Goal: Information Seeking & Learning: Find specific page/section

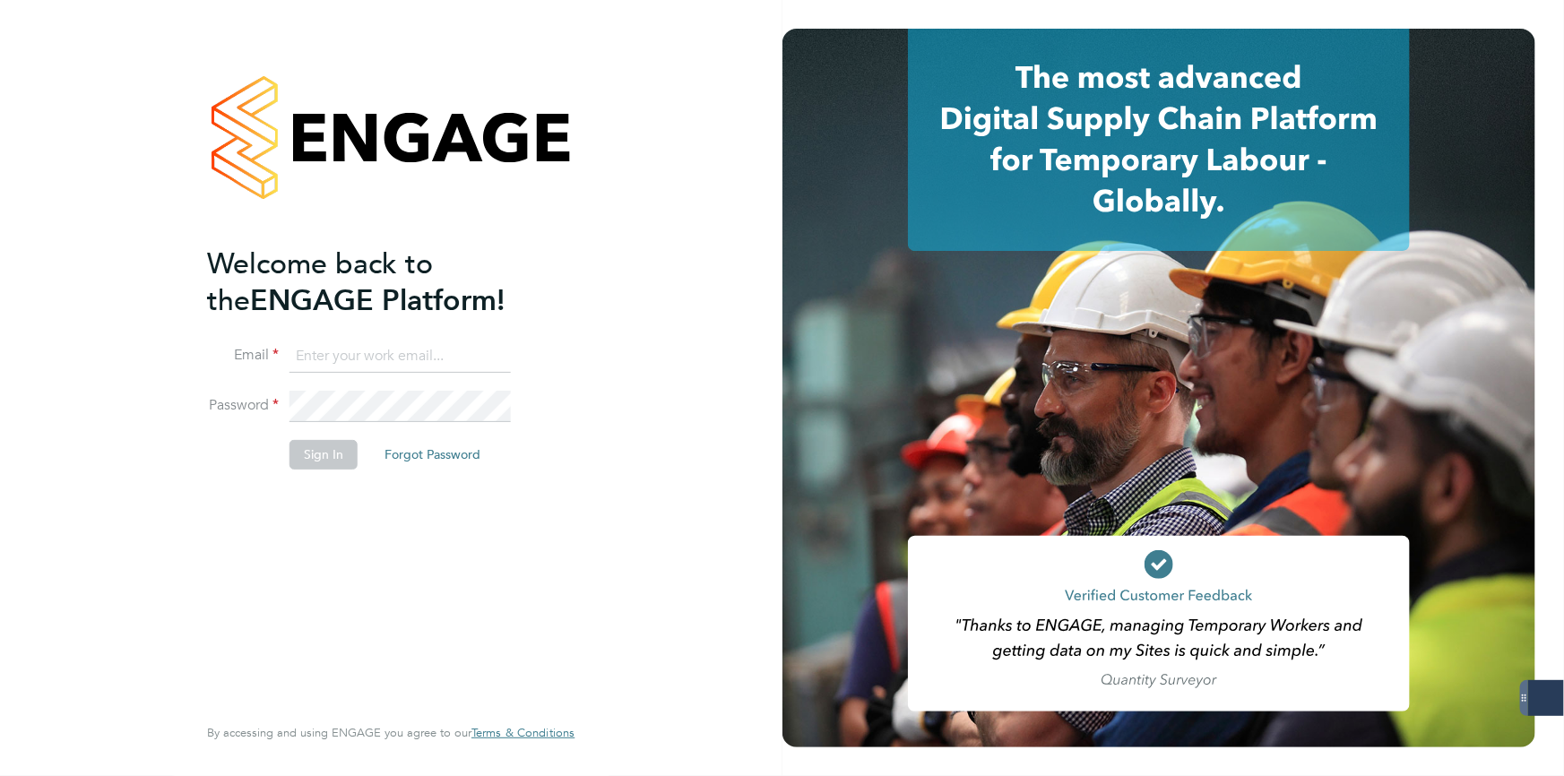
type input "[PERSON_NAME][EMAIL_ADDRESS][DOMAIN_NAME]"
click at [330, 456] on button "Sign In" at bounding box center [323, 454] width 68 height 29
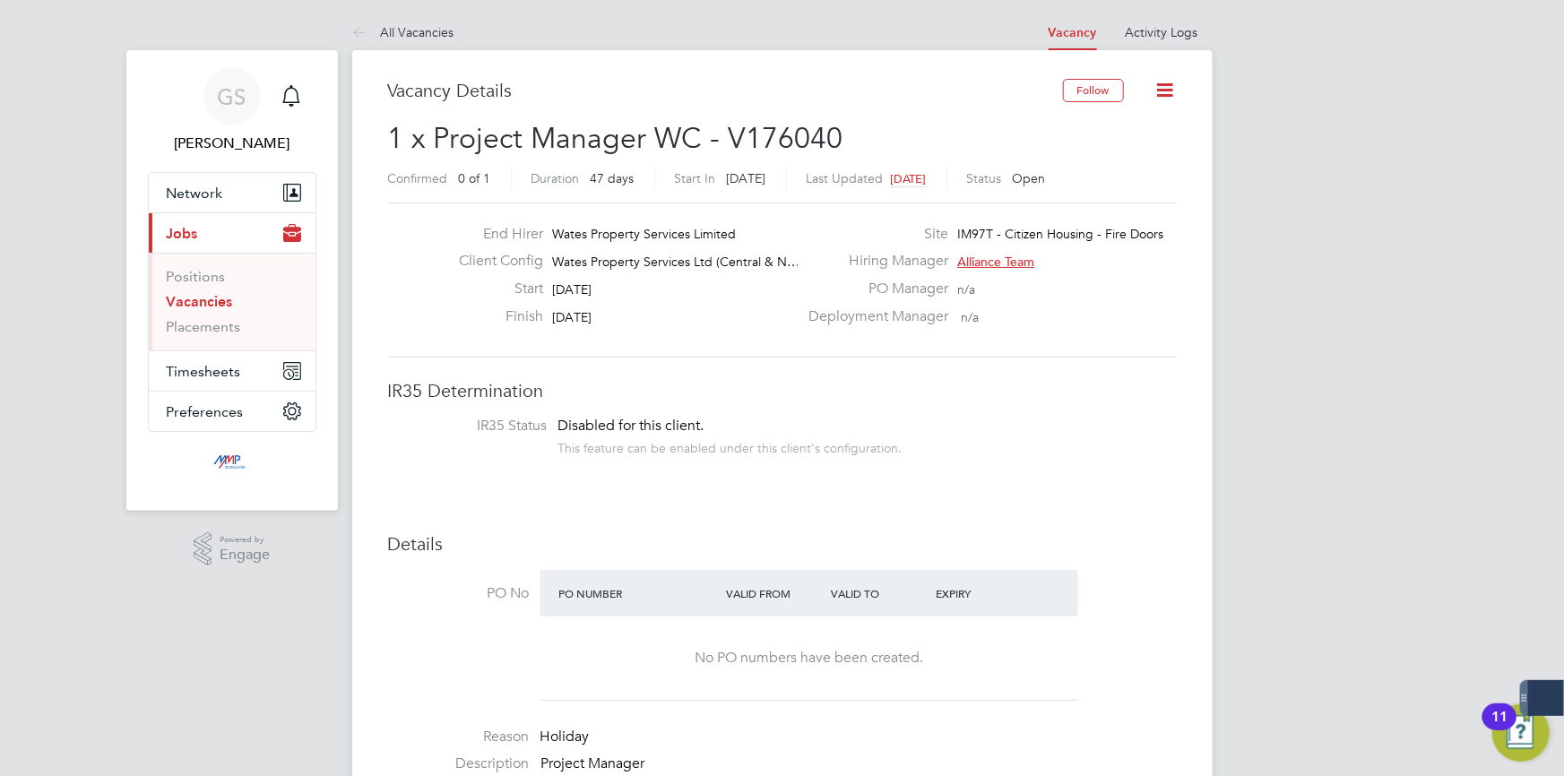
click at [212, 297] on link "Vacancies" at bounding box center [200, 301] width 66 height 17
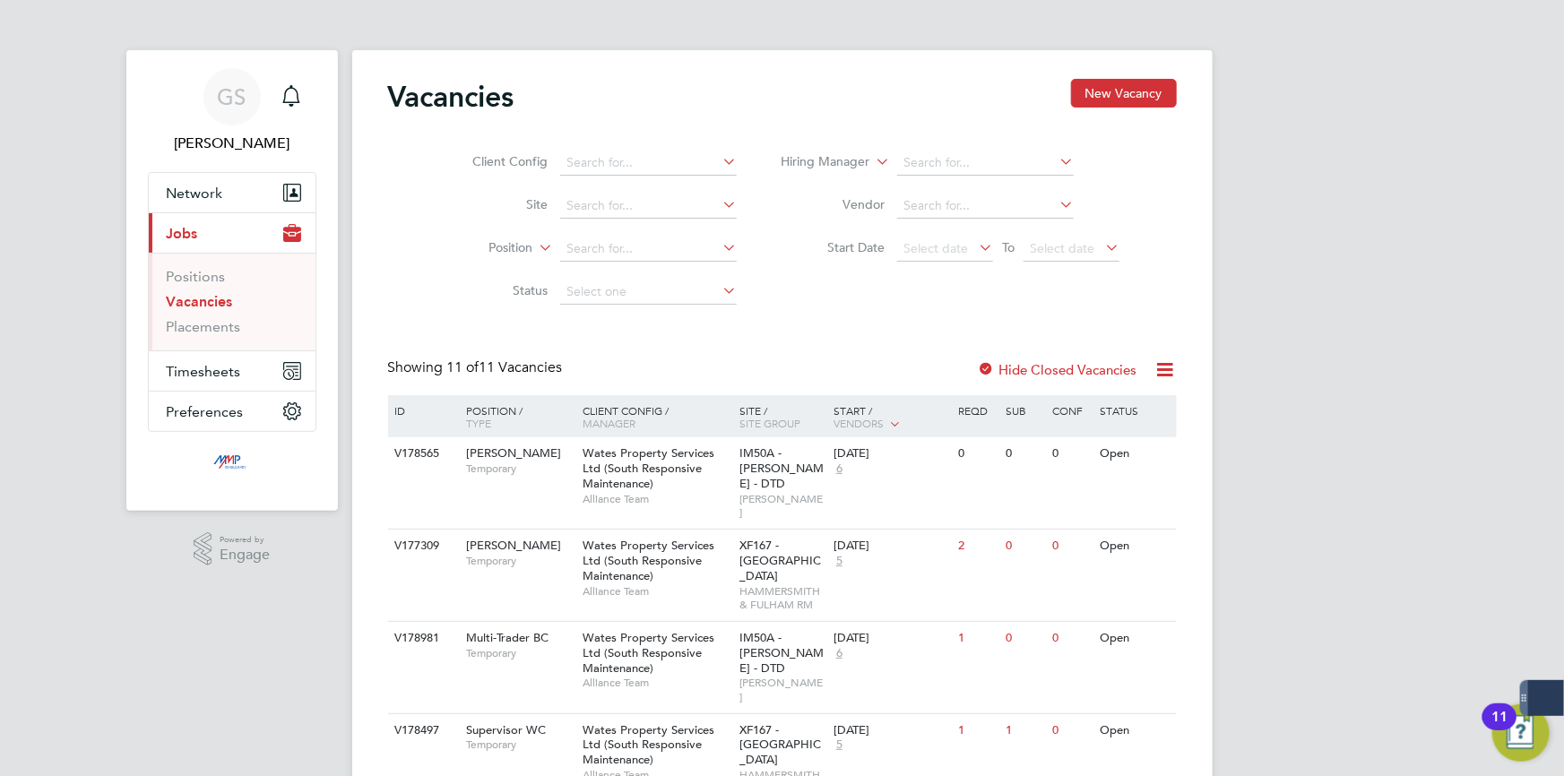
click at [181, 231] on span "Jobs" at bounding box center [182, 233] width 31 height 17
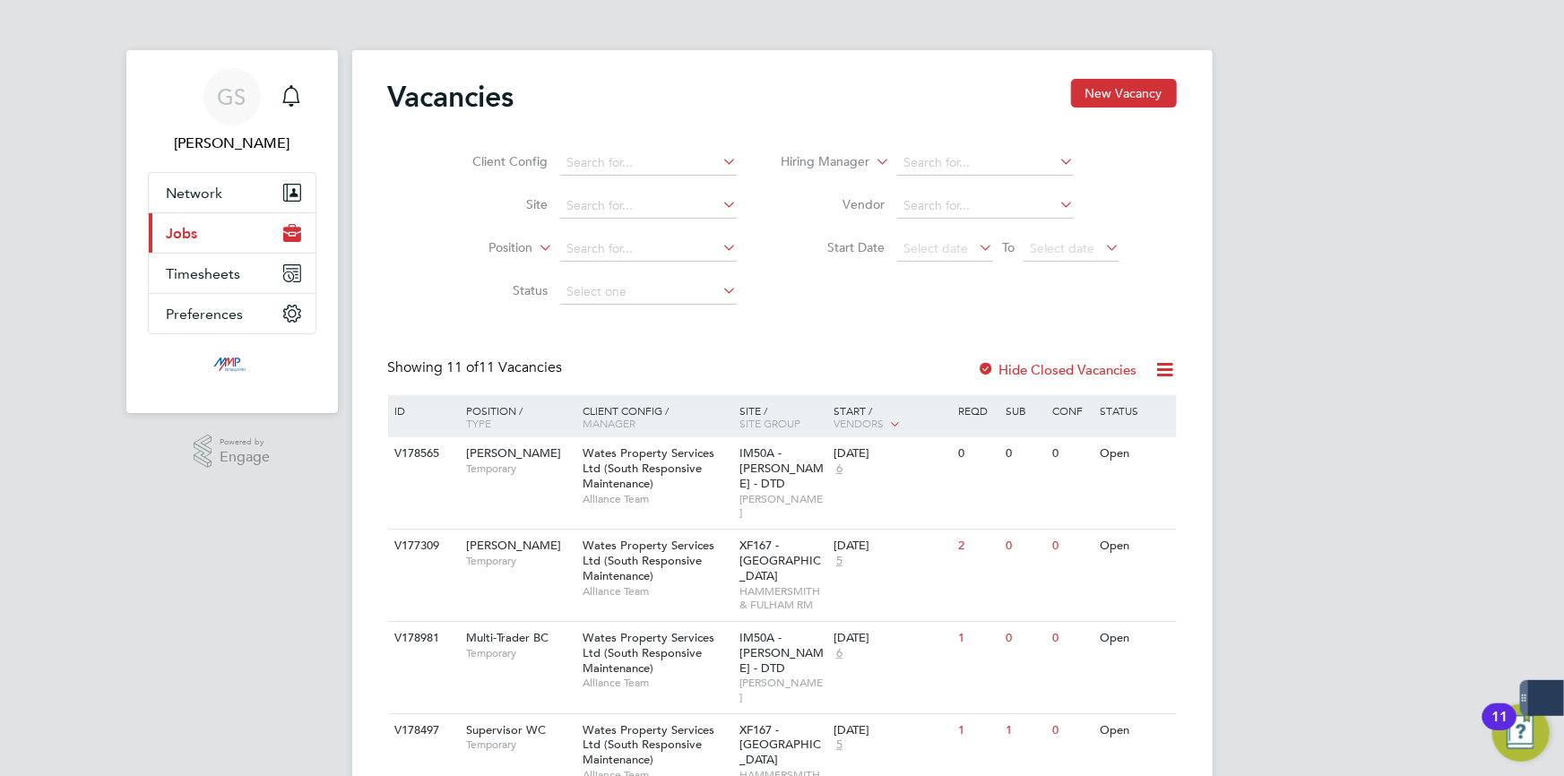
click at [187, 225] on span "Jobs" at bounding box center [182, 233] width 31 height 17
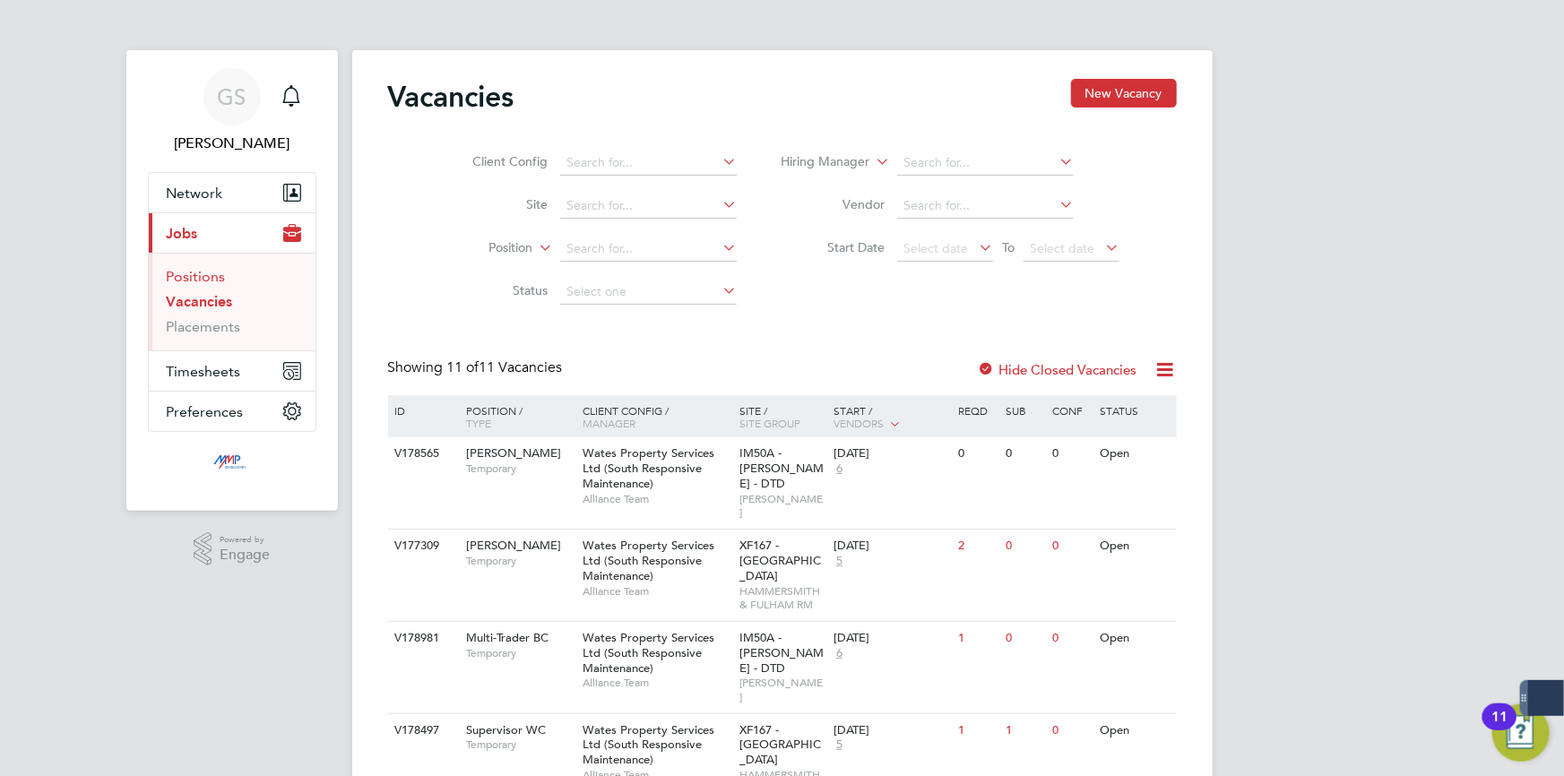
click at [214, 268] on link "Positions" at bounding box center [196, 276] width 59 height 17
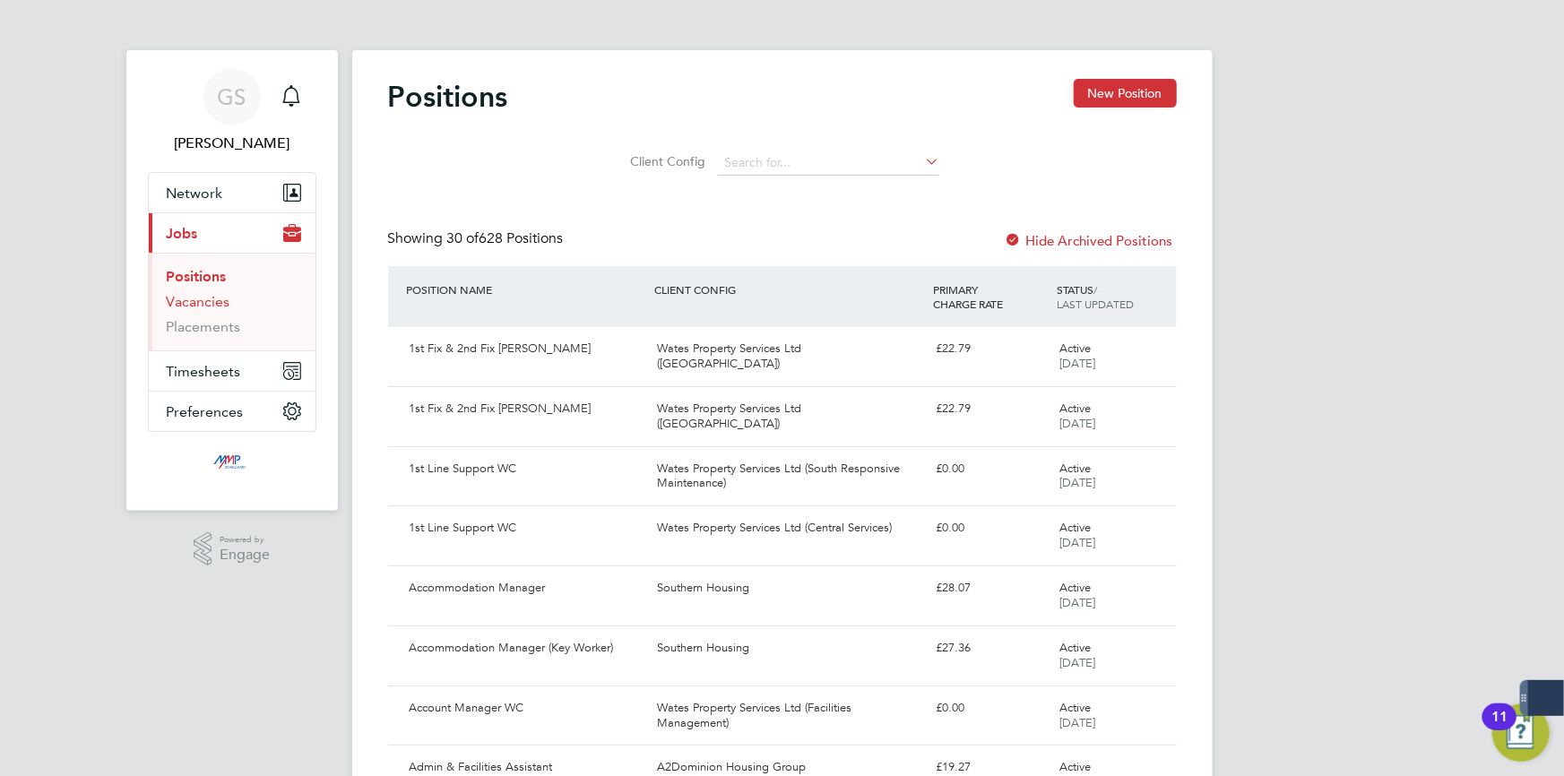
click at [210, 306] on link "Vacancies" at bounding box center [199, 301] width 64 height 17
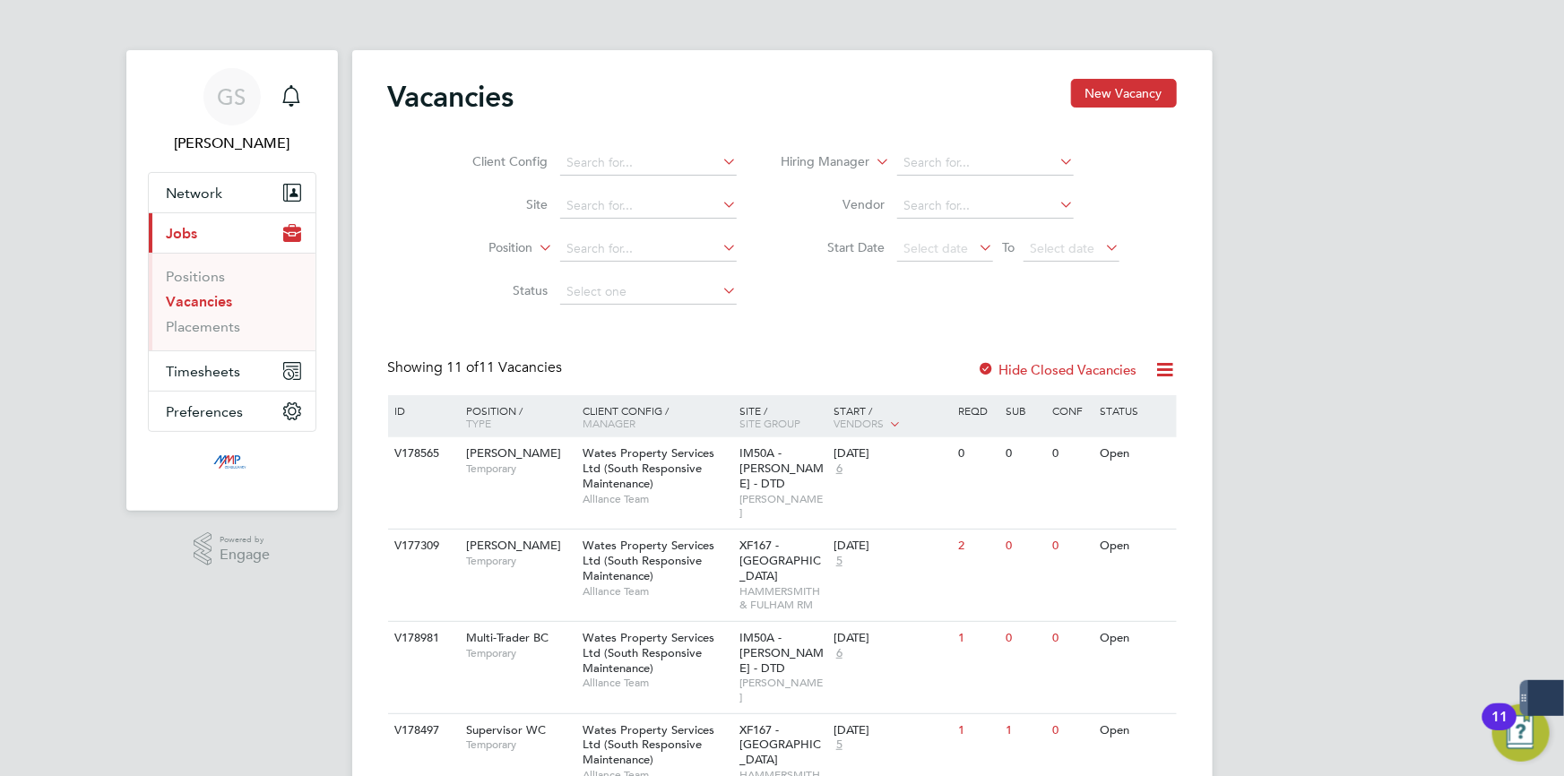
click at [984, 365] on div at bounding box center [987, 371] width 18 height 18
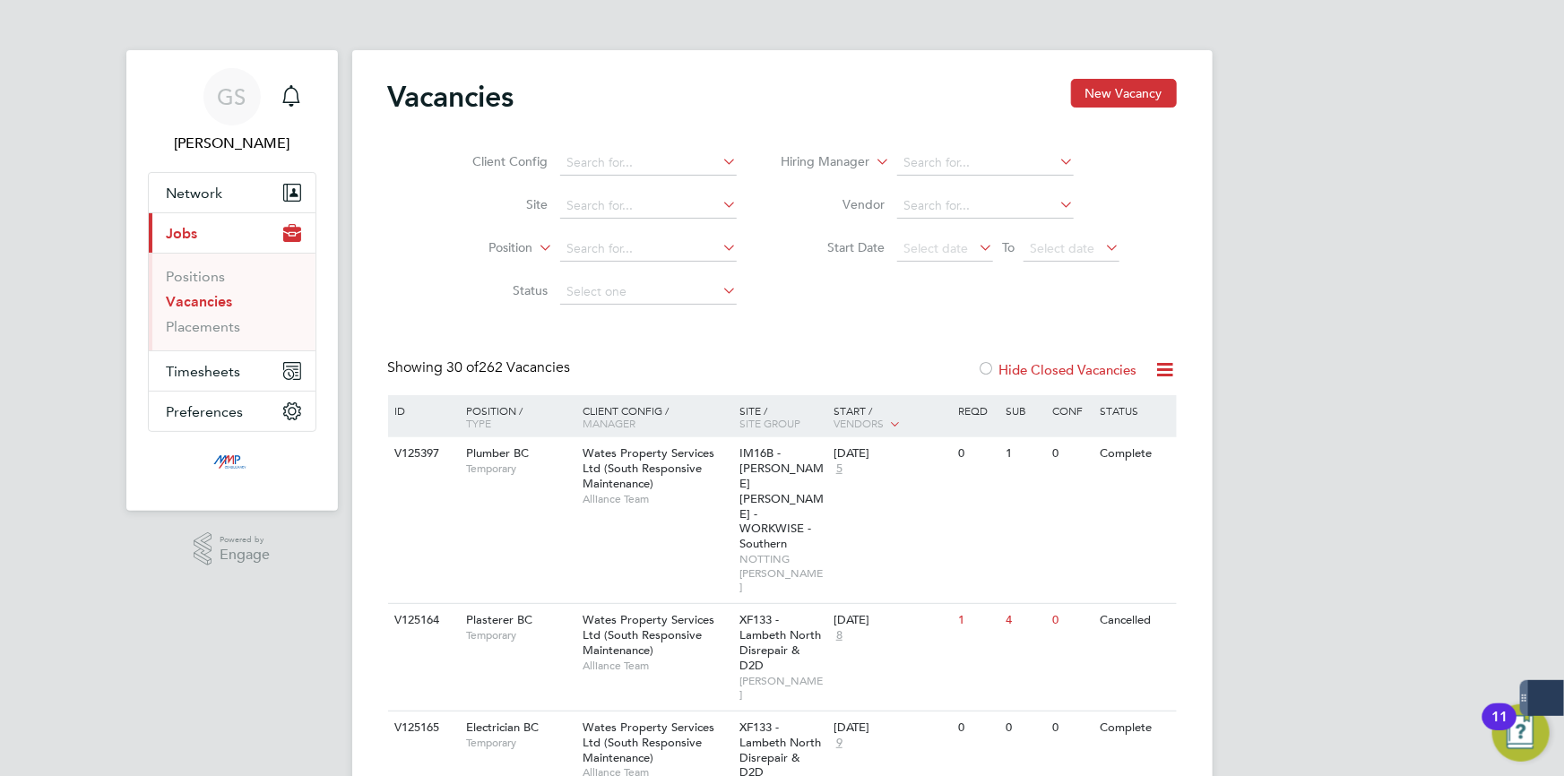
click at [1093, 366] on label "Hide Closed Vacancies" at bounding box center [1057, 369] width 159 height 17
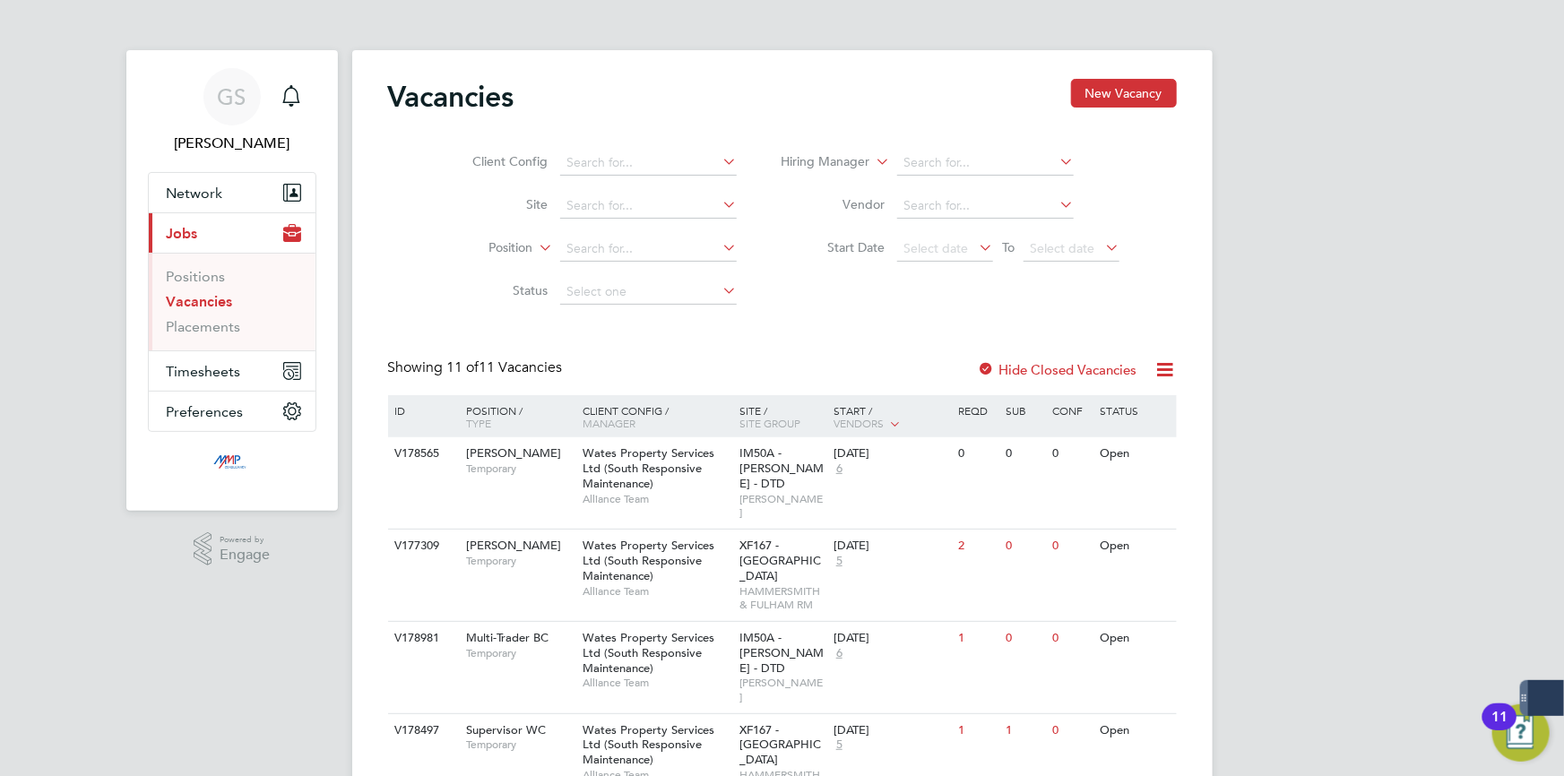
click at [665, 232] on li "Position" at bounding box center [590, 249] width 337 height 43
click at [664, 238] on input at bounding box center [648, 249] width 177 height 25
paste input "V179148"
type input "V179148"
click at [633, 257] on input at bounding box center [648, 249] width 177 height 25
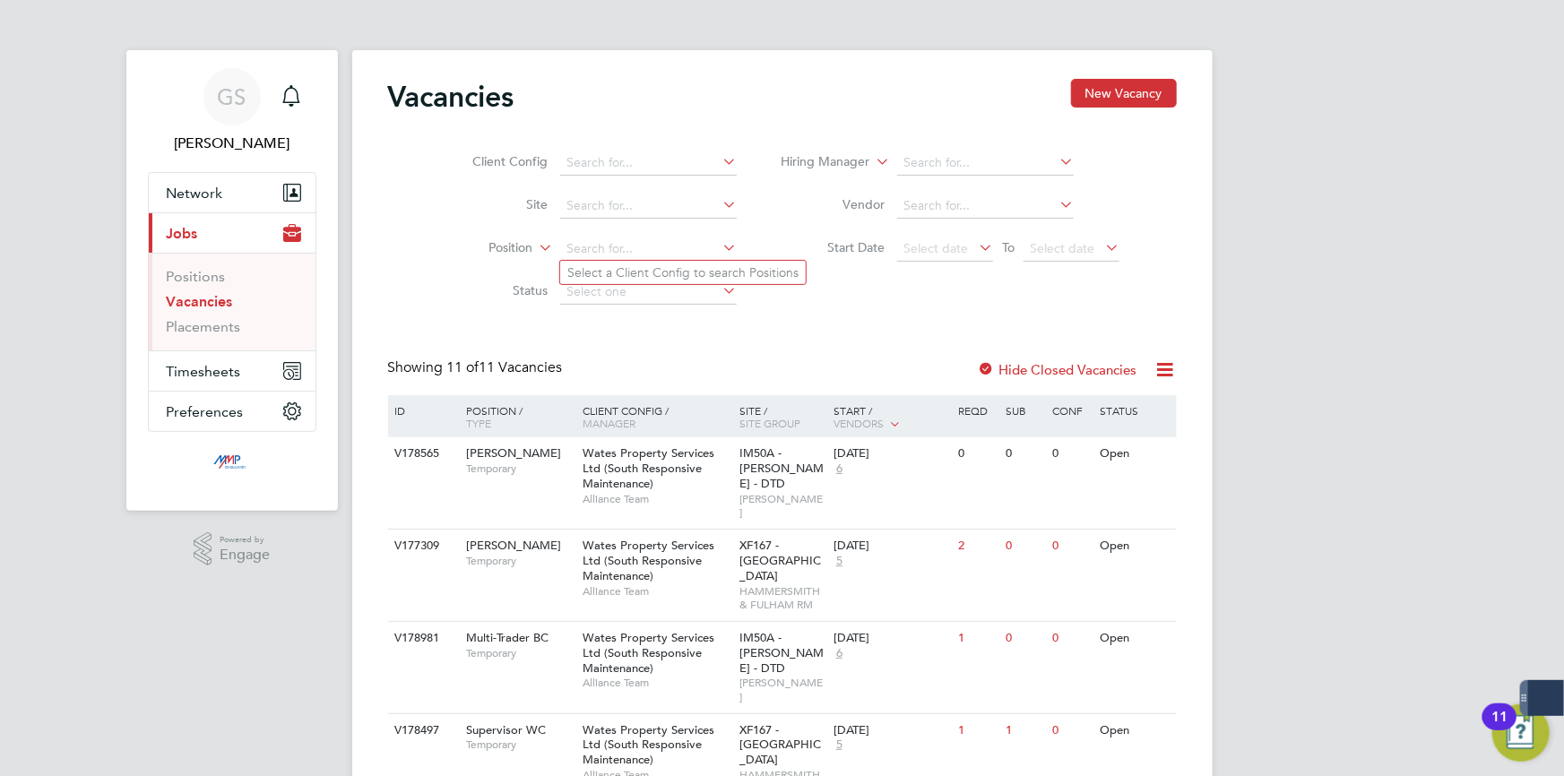
click at [973, 222] on li "Vendor" at bounding box center [950, 206] width 383 height 43
click at [968, 211] on input at bounding box center [985, 206] width 177 height 25
paste input "V179148"
type input "V"
click at [957, 168] on input at bounding box center [985, 163] width 177 height 25
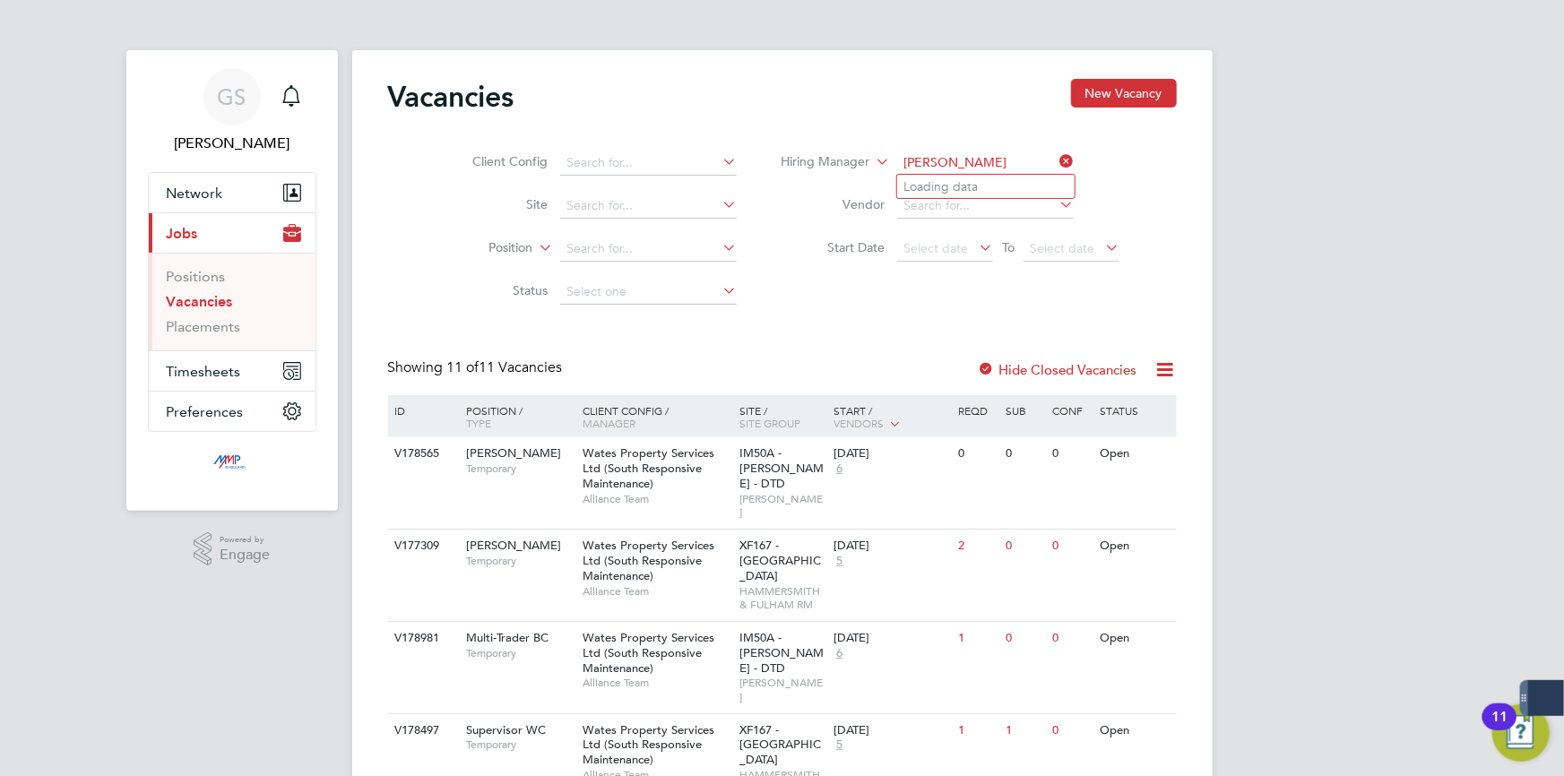
type input "Tom Langley"
